Goal: Transaction & Acquisition: Purchase product/service

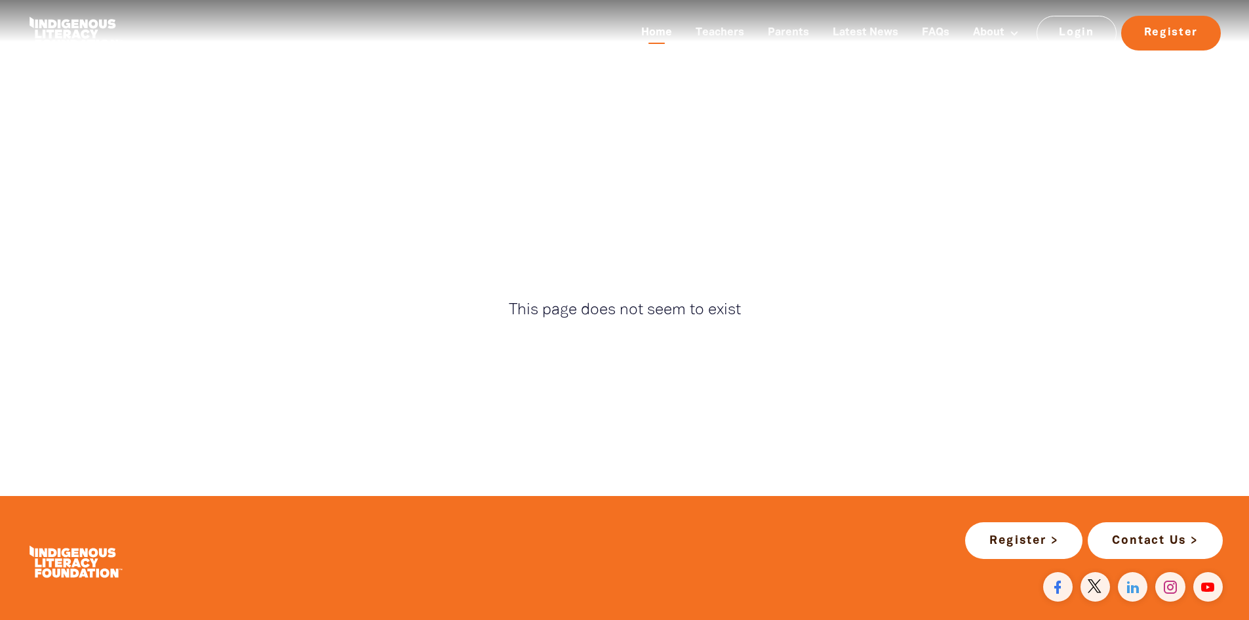
click at [660, 33] on link "Home" at bounding box center [657, 33] width 47 height 22
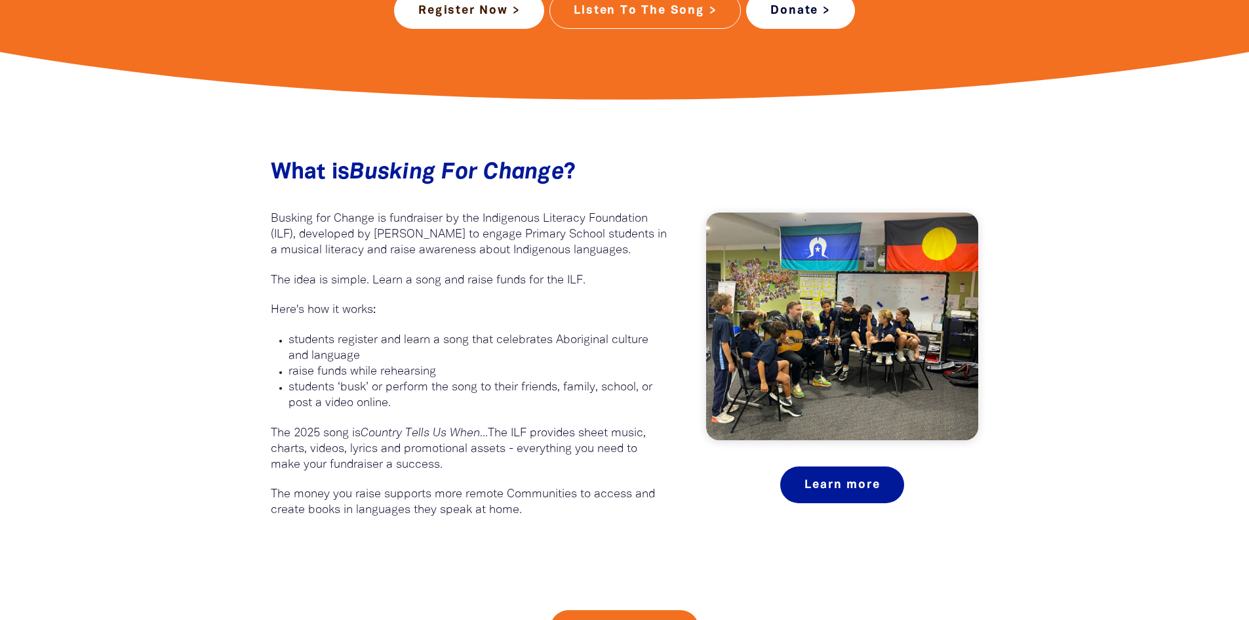
scroll to position [590, 0]
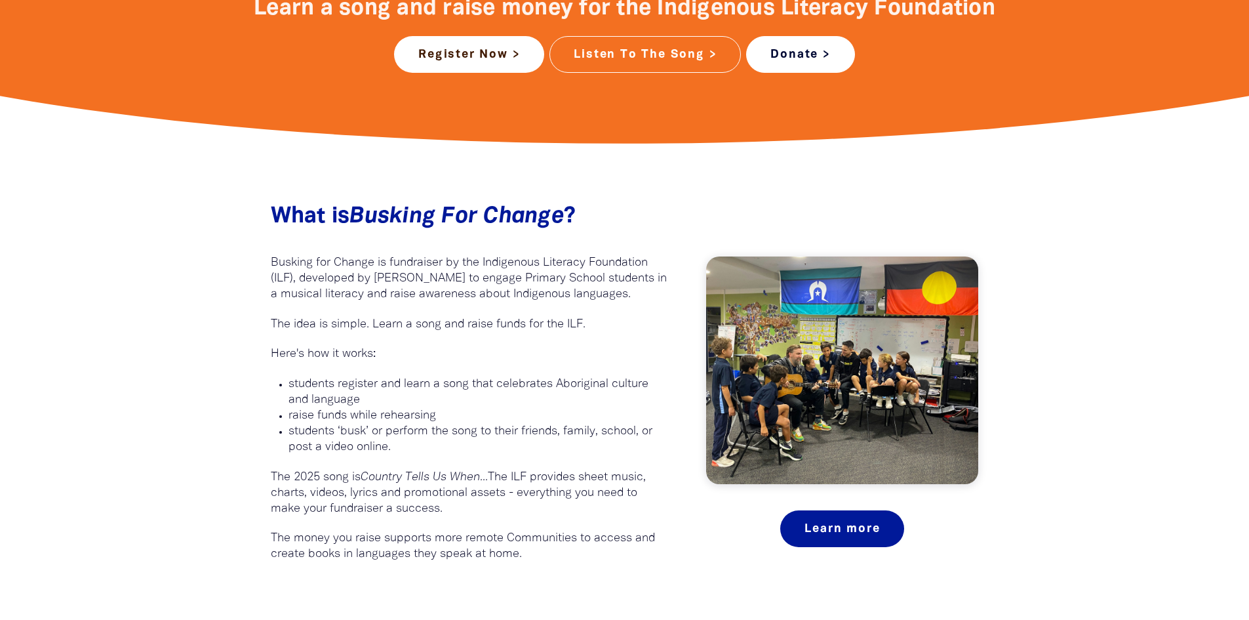
click at [802, 71] on link "Donate >" at bounding box center [800, 54] width 108 height 37
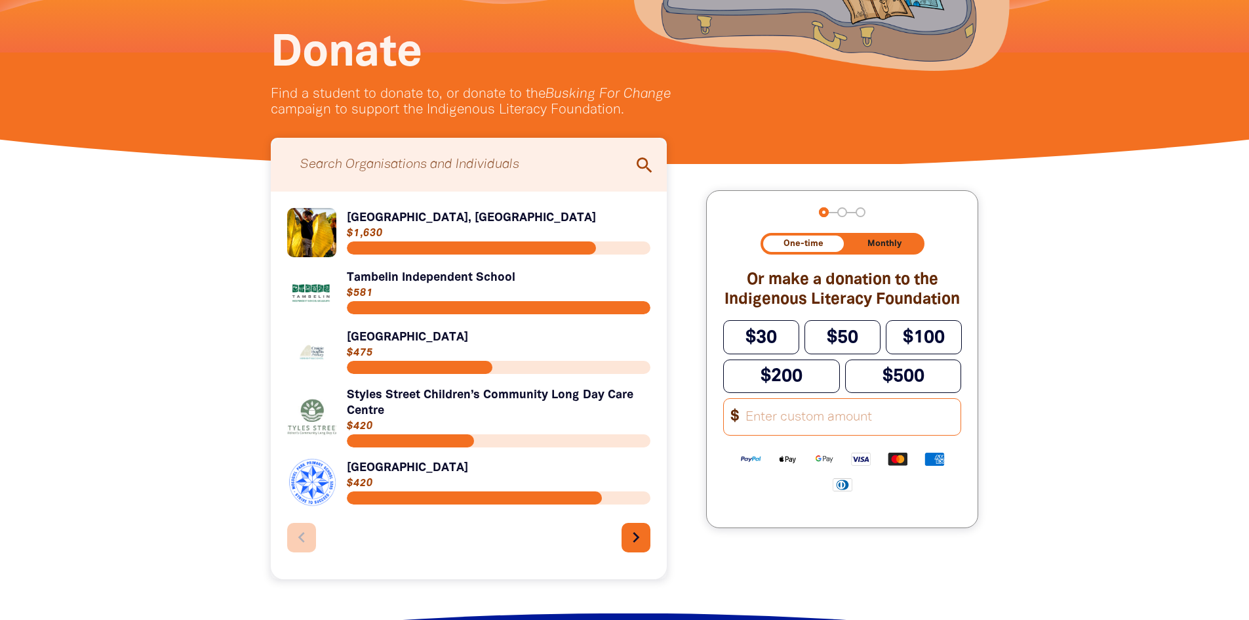
scroll to position [262, 0]
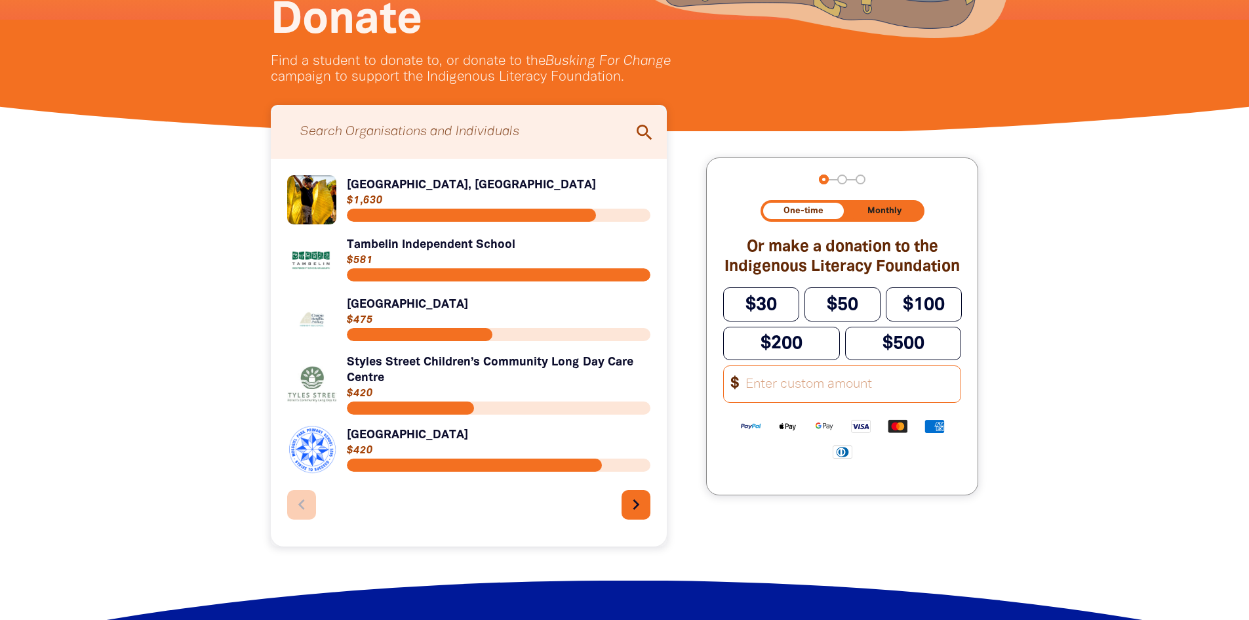
drag, startPoint x: 512, startPoint y: 264, endPoint x: 577, endPoint y: 330, distance: 92.3
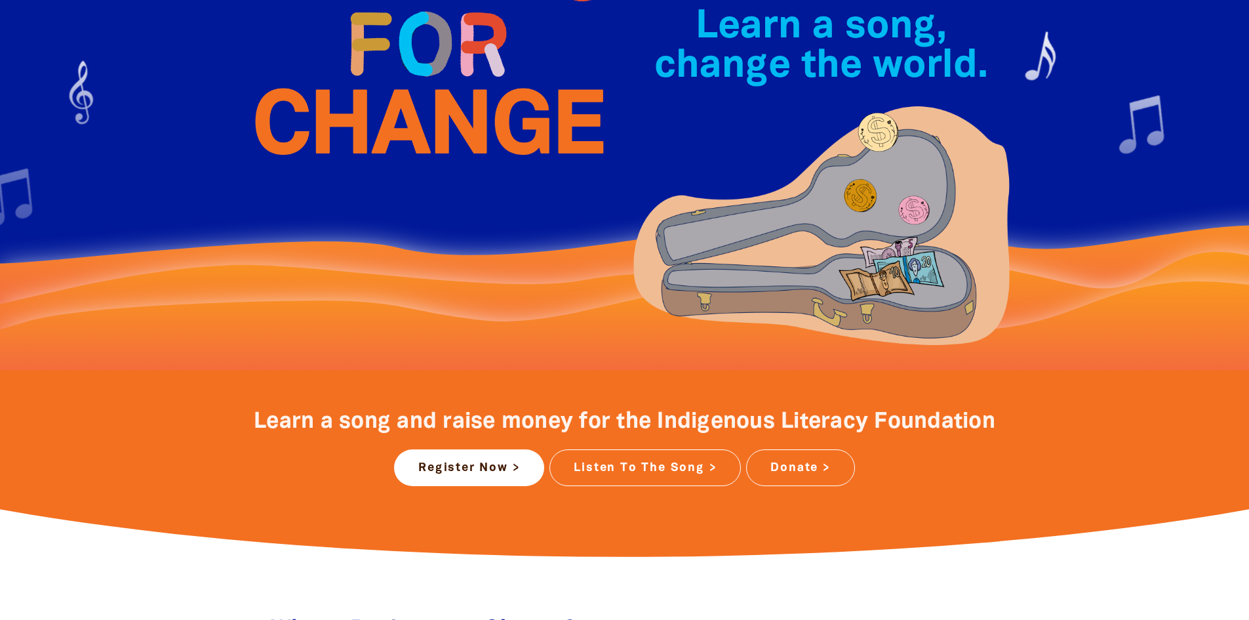
scroll to position [176, 0]
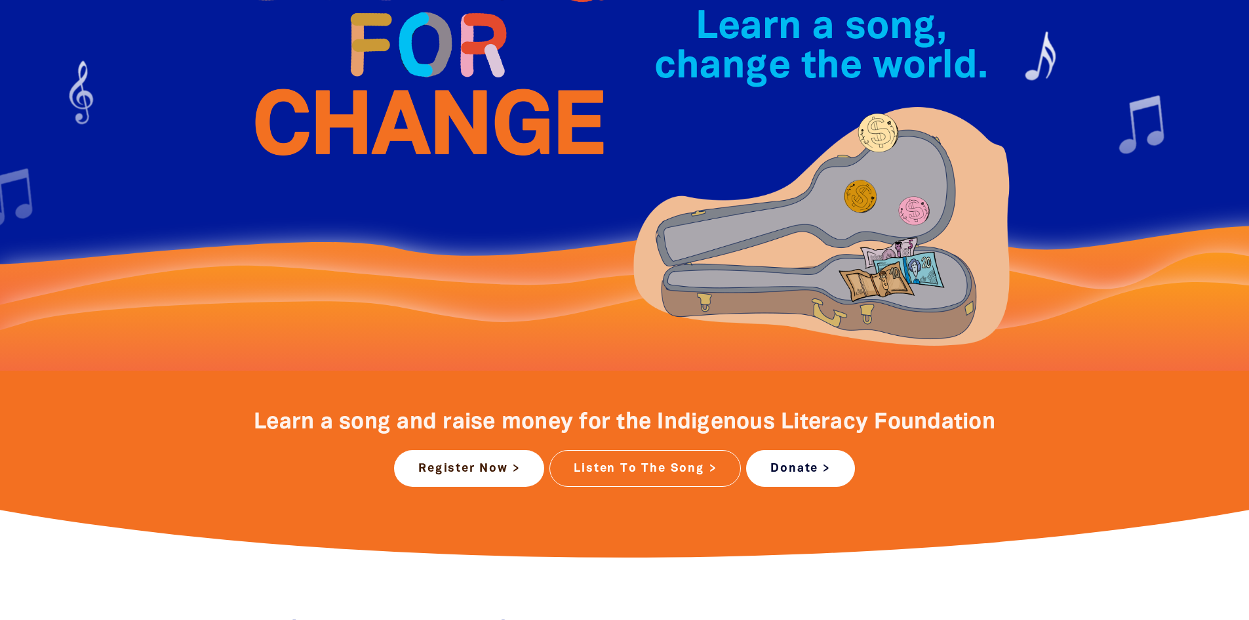
click at [821, 459] on link "Donate >" at bounding box center [800, 468] width 108 height 37
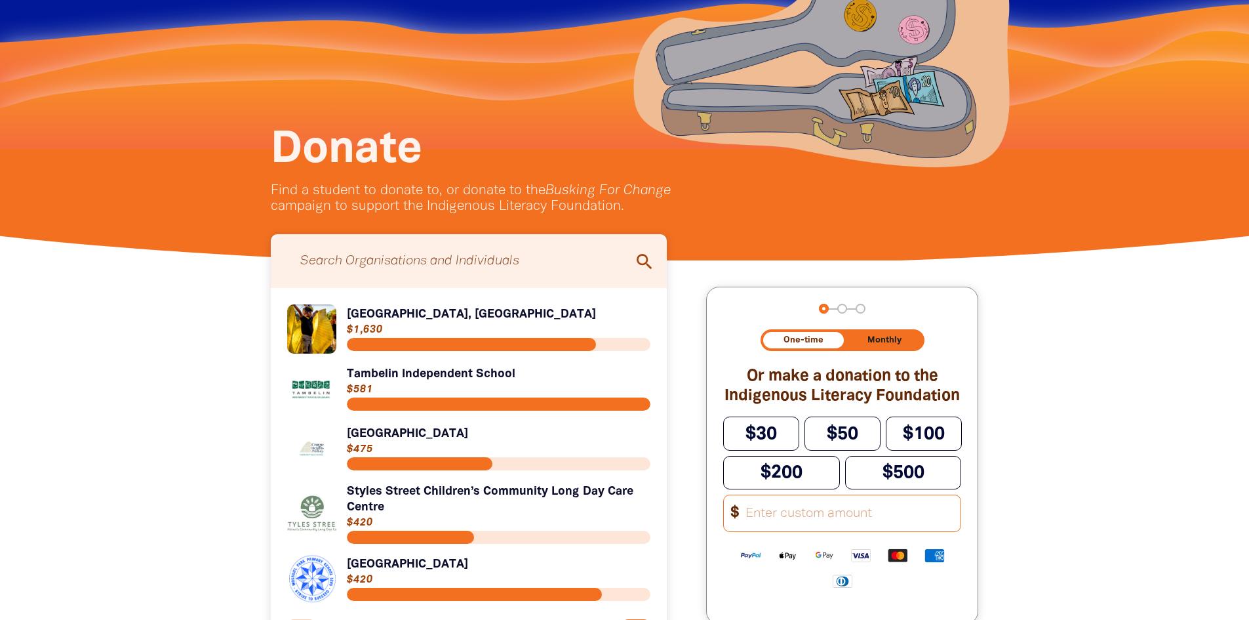
scroll to position [262, 0]
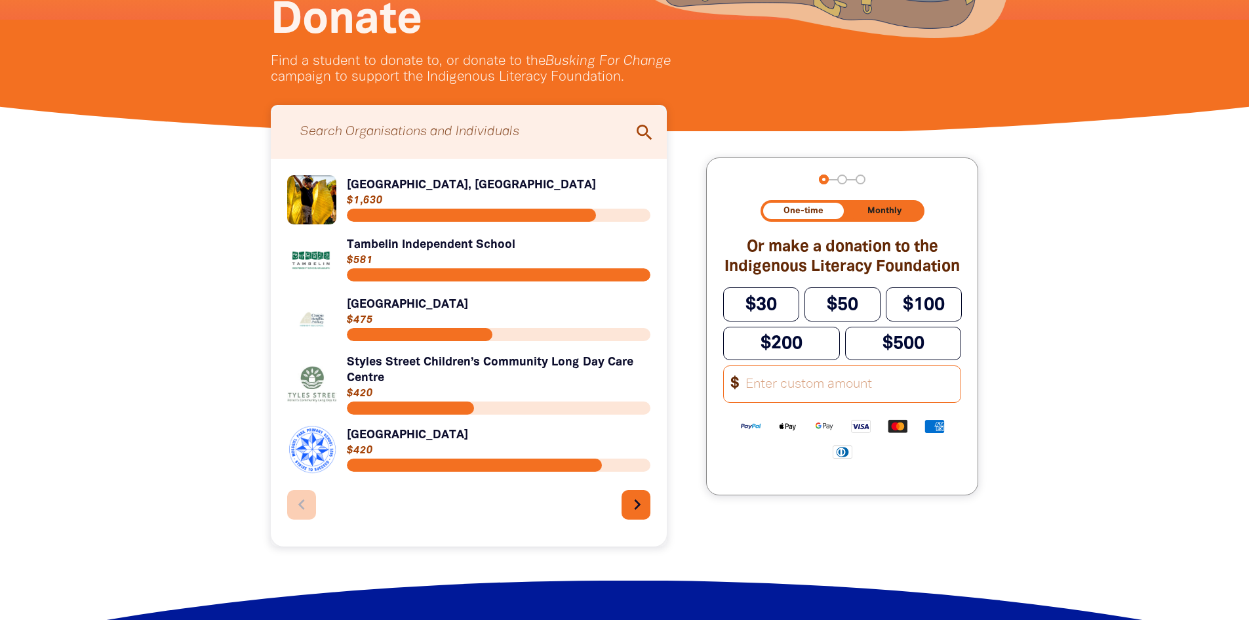
click at [632, 500] on icon "chevron_right" at bounding box center [637, 504] width 21 height 21
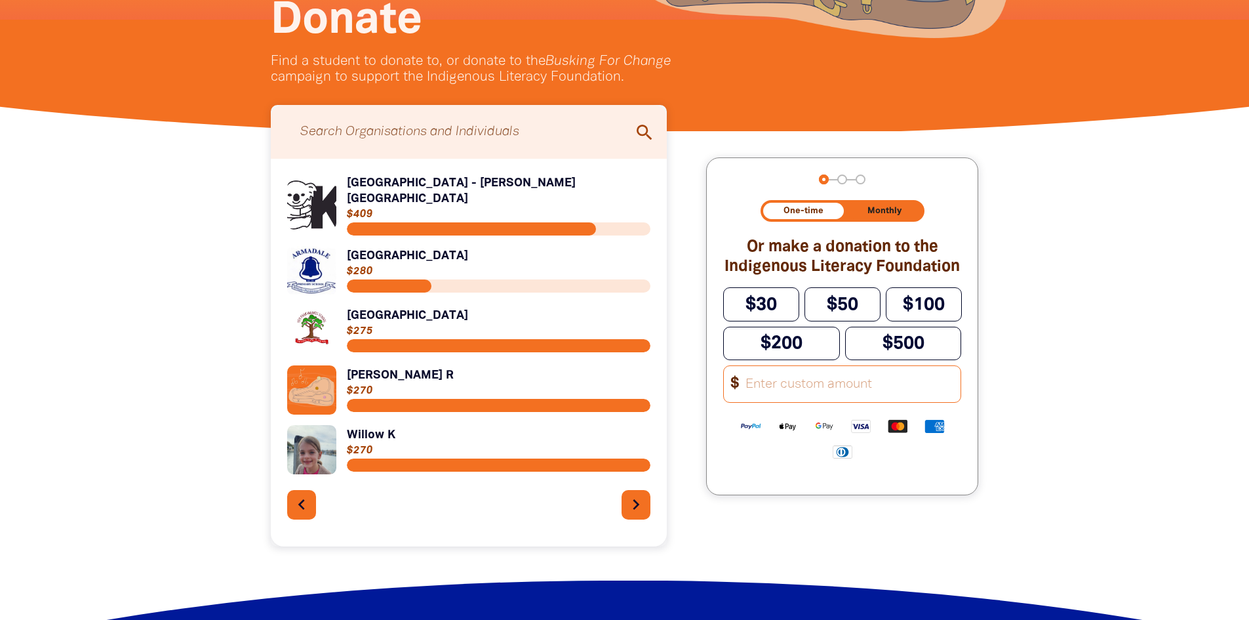
click at [631, 513] on div "Link to [GEOGRAPHIC_DATA] - [PERSON_NAME][GEOGRAPHIC_DATA] [GEOGRAPHIC_DATA] - …" at bounding box center [469, 352] width 364 height 355
click at [637, 508] on icon "chevron_right" at bounding box center [637, 504] width 21 height 21
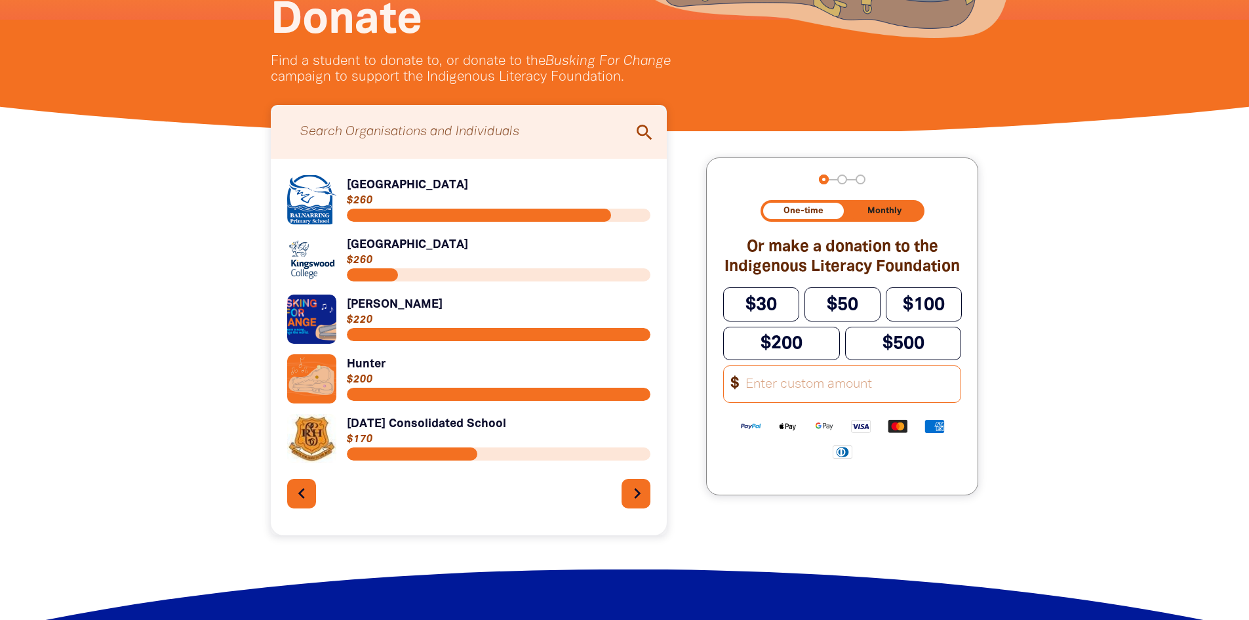
click at [637, 504] on icon "chevron_right" at bounding box center [637, 493] width 21 height 21
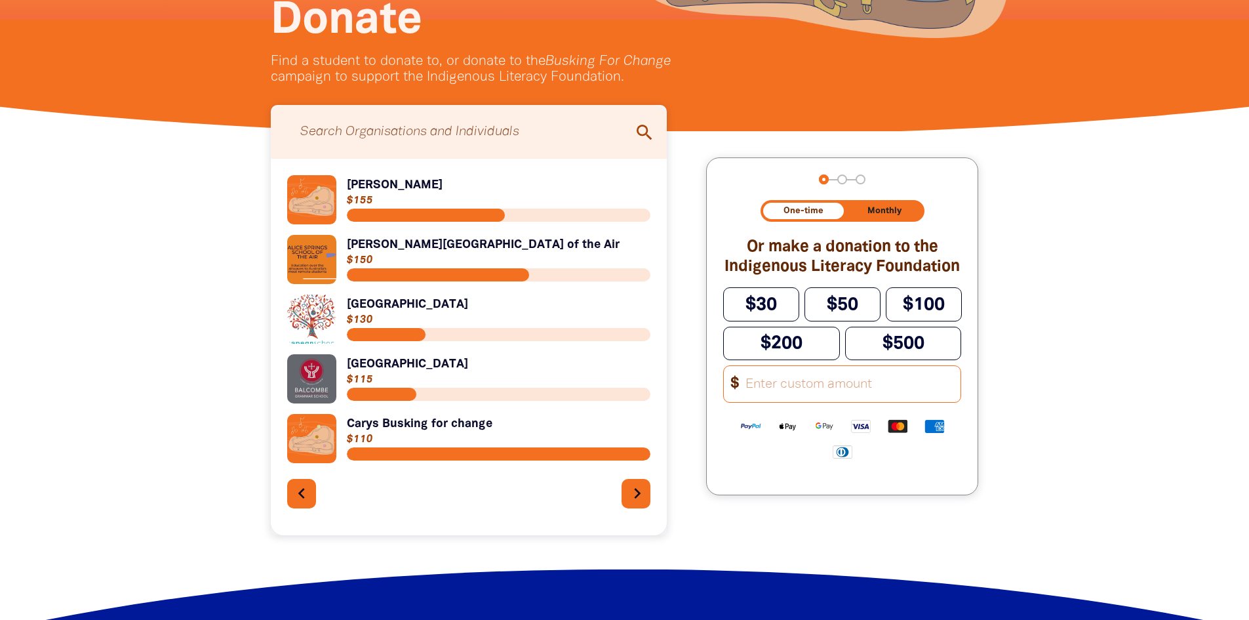
click at [639, 498] on icon "chevron_right" at bounding box center [637, 493] width 21 height 21
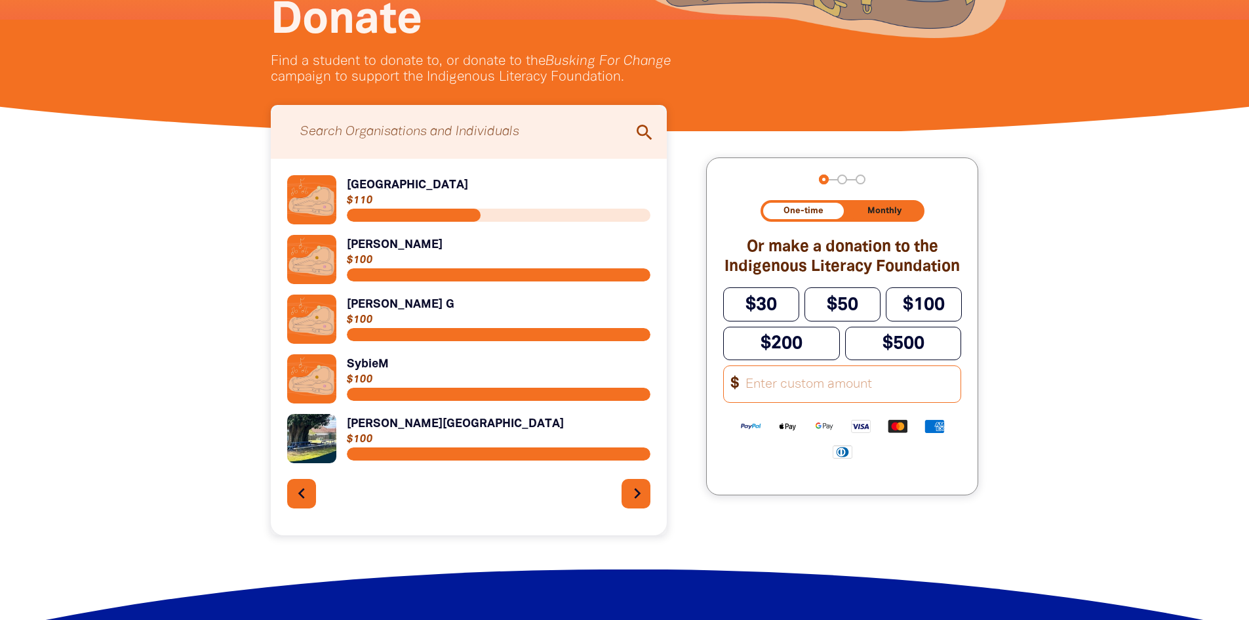
click at [637, 498] on icon "chevron_right" at bounding box center [637, 493] width 21 height 21
